Goal: Task Accomplishment & Management: Use online tool/utility

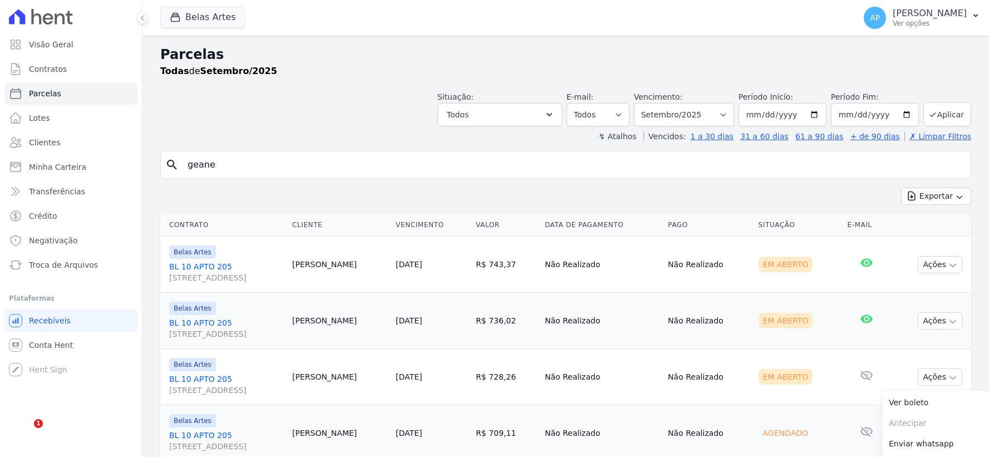
select select
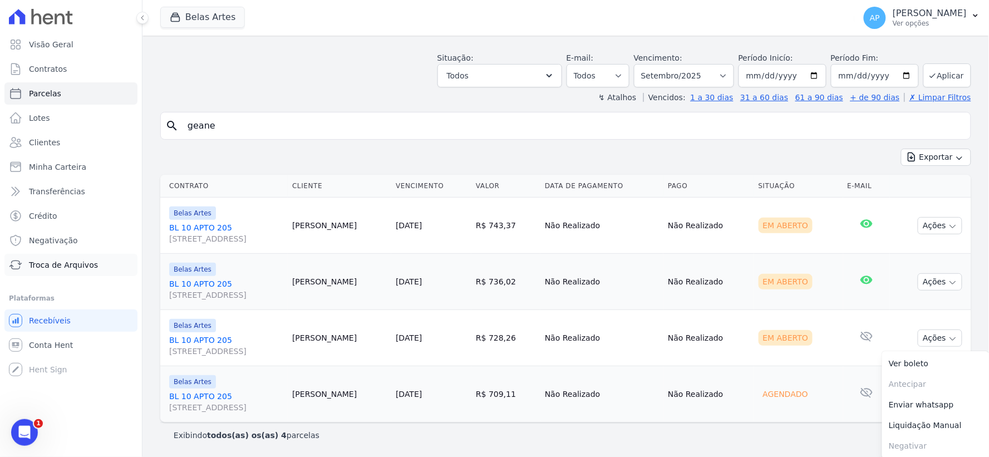
click at [61, 266] on span "Troca de Arquivos" at bounding box center [63, 264] width 69 height 11
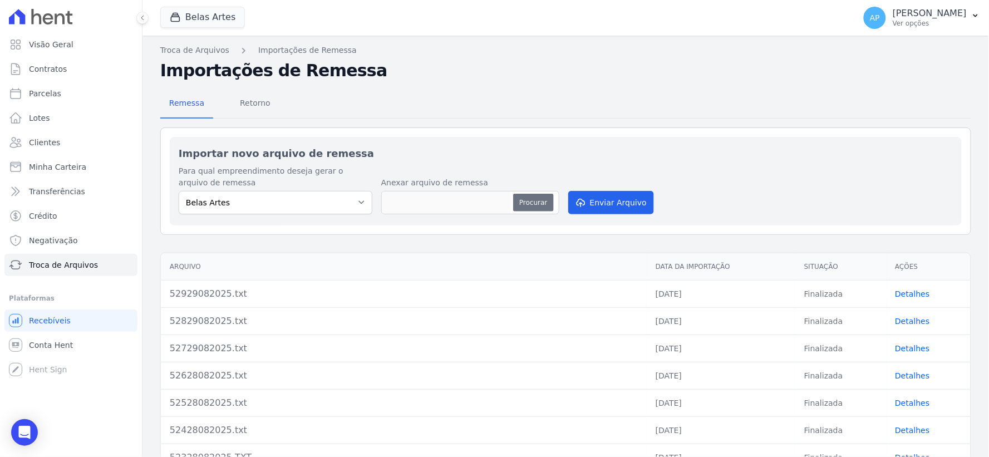
click at [514, 205] on button "Procurar" at bounding box center [533, 203] width 40 height 18
type input "53029082025.txt"
click at [639, 201] on button "Enviar Arquivo" at bounding box center [611, 202] width 86 height 23
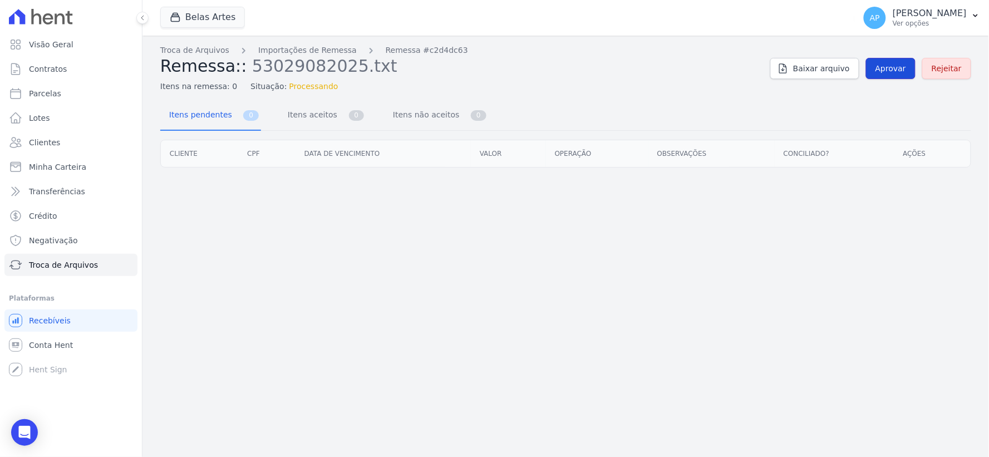
click at [881, 67] on span "Aprovar" at bounding box center [891, 68] width 31 height 11
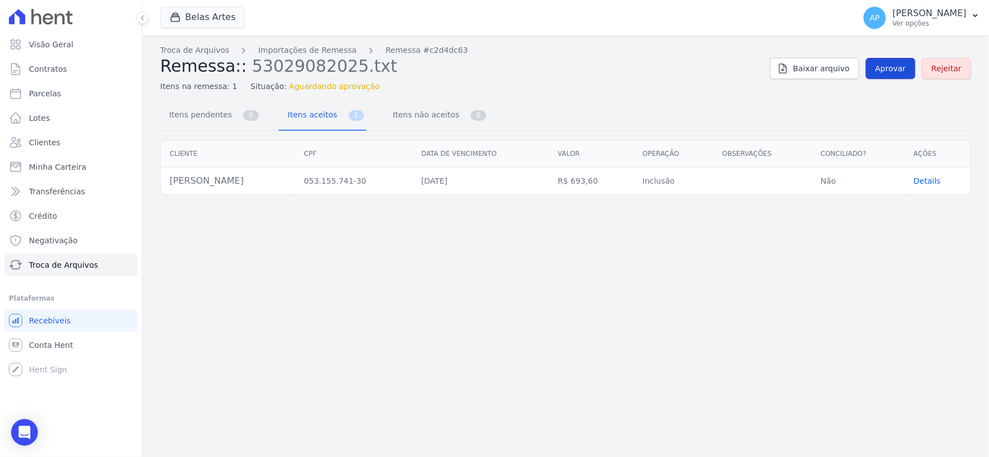
click at [882, 68] on span "Aprovar" at bounding box center [891, 68] width 31 height 11
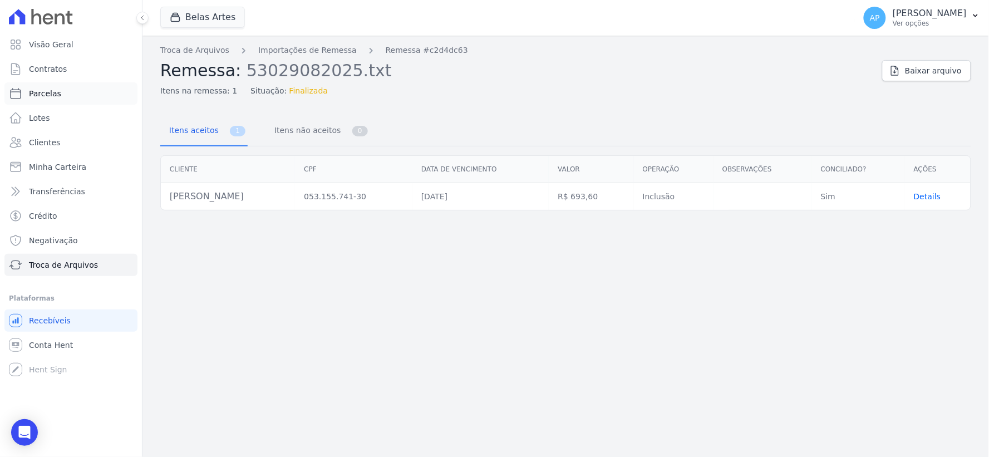
click at [40, 98] on span "Parcelas" at bounding box center [45, 93] width 32 height 11
select select
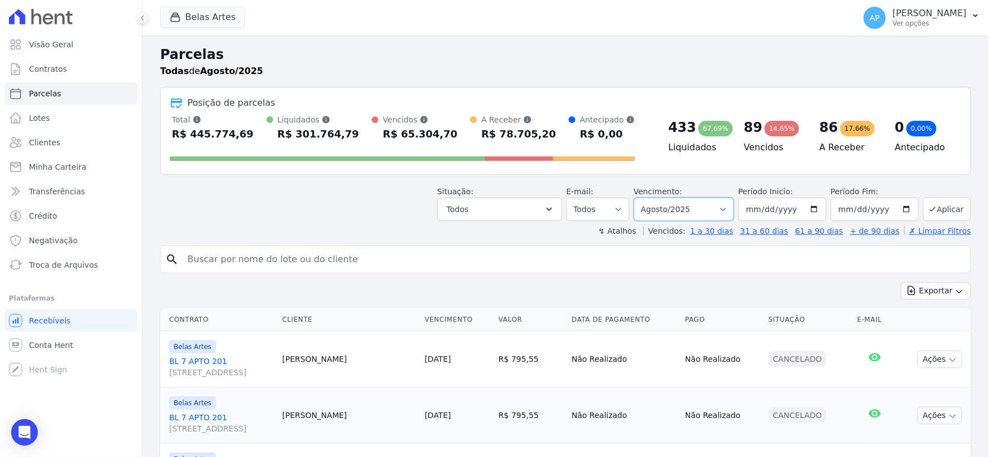
click at [688, 218] on select "Filtrar por período ──────── Todos os meses Setembro/2022 Outubro/2022 Novembro…" at bounding box center [684, 209] width 100 height 23
select select "09/2025"
click at [641, 198] on select "Filtrar por período ──────── Todos os meses Setembro/2022 Outubro/2022 Novembro…" at bounding box center [684, 209] width 100 height 23
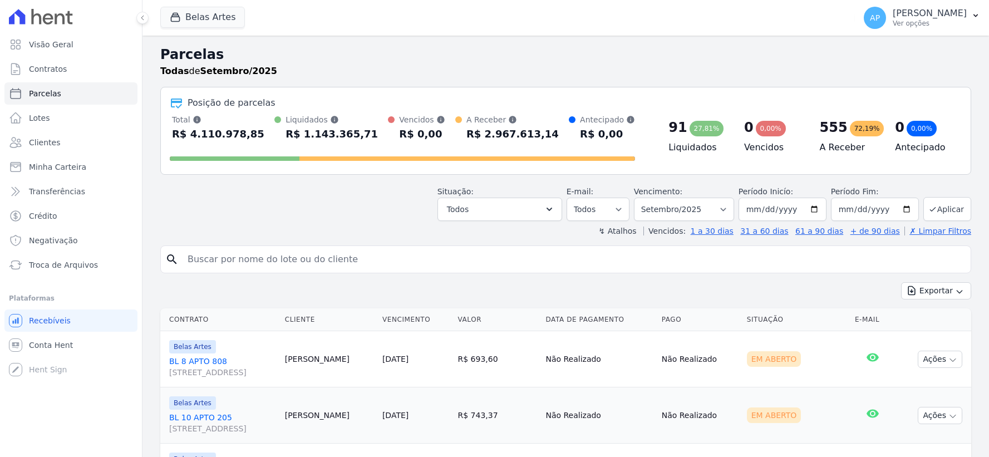
select select
click at [924, 366] on button "Ações" at bounding box center [940, 359] width 45 height 17
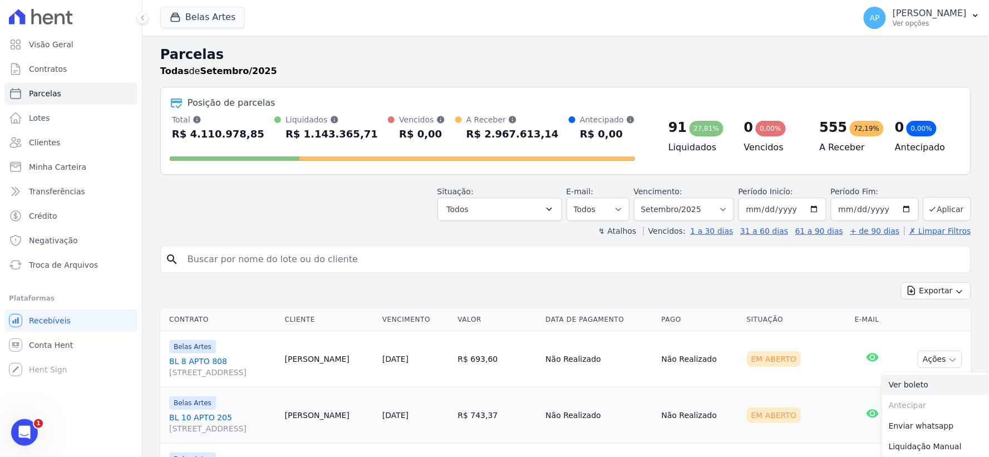
click at [904, 389] on link "Ver boleto" at bounding box center [935, 385] width 107 height 21
